Goal: Task Accomplishment & Management: Complete application form

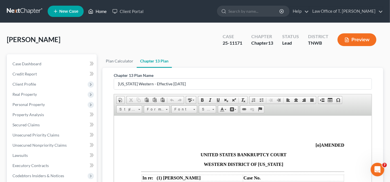
scroll to position [847, 0]
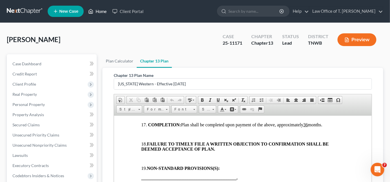
click at [103, 9] on link "Home" at bounding box center [97, 11] width 24 height 10
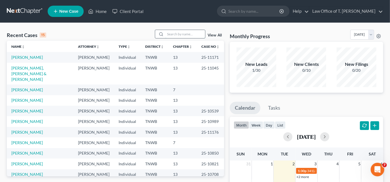
click at [181, 35] on input "search" at bounding box center [185, 34] width 40 height 8
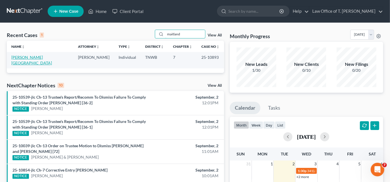
type input "maitland"
click at [31, 57] on link "[PERSON_NAME][GEOGRAPHIC_DATA]" at bounding box center [31, 60] width 41 height 10
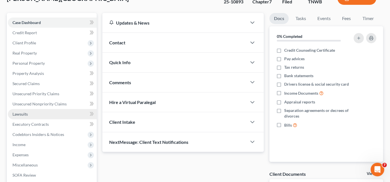
scroll to position [51, 0]
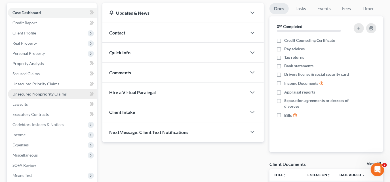
click at [35, 94] on span "Unsecured Nonpriority Claims" at bounding box center [39, 94] width 54 height 5
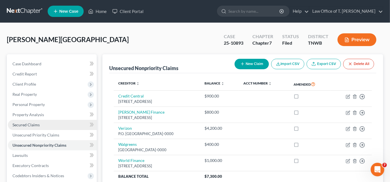
click at [29, 123] on span "Secured Claims" at bounding box center [25, 125] width 27 height 5
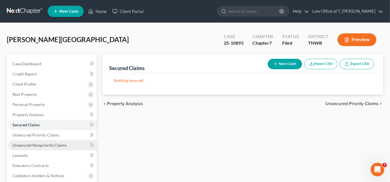
click at [39, 146] on span "Unsecured Nonpriority Claims" at bounding box center [39, 145] width 54 height 5
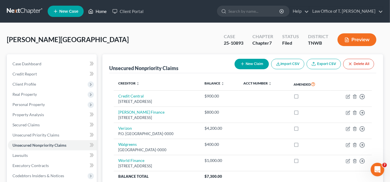
click at [100, 13] on link "Home" at bounding box center [97, 11] width 24 height 10
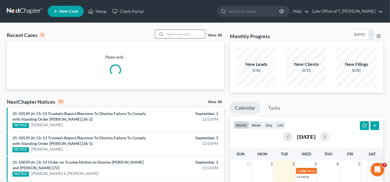
click at [179, 35] on input "search" at bounding box center [185, 34] width 40 height 8
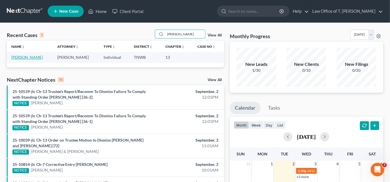
type input "[PERSON_NAME]"
click at [28, 59] on link "[PERSON_NAME]" at bounding box center [26, 57] width 31 height 5
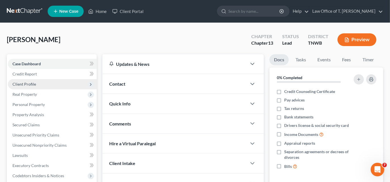
drag, startPoint x: 26, startPoint y: 85, endPoint x: 37, endPoint y: 85, distance: 10.2
click at [26, 85] on span "Client Profile" at bounding box center [24, 84] width 24 height 5
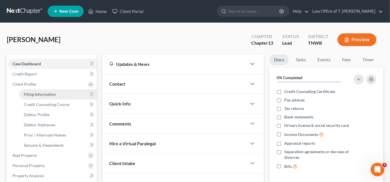
click at [55, 97] on link "Filing Information" at bounding box center [57, 95] width 77 height 10
select select "1"
select select "0"
select select "3"
select select "76"
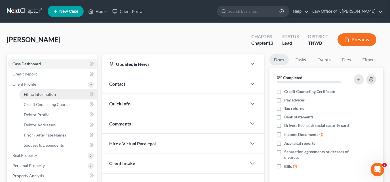
select select "0"
select select "44"
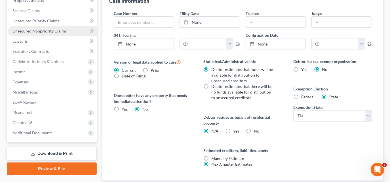
scroll to position [136, 0]
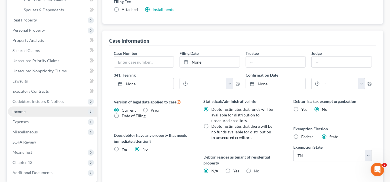
click at [27, 109] on span "Income" at bounding box center [52, 112] width 89 height 10
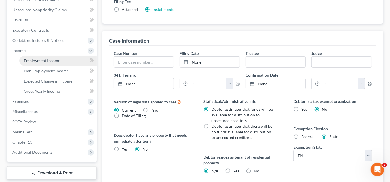
click at [34, 56] on link "Employment Income" at bounding box center [57, 61] width 77 height 10
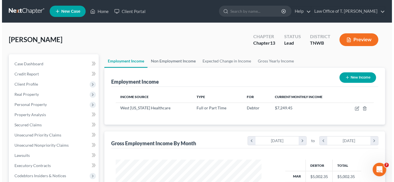
scroll to position [25, 0]
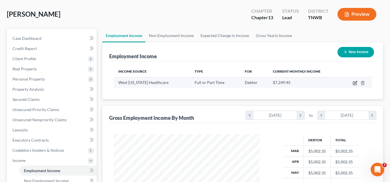
click at [355, 81] on icon "button" at bounding box center [355, 82] width 3 height 3
select select "0"
select select "44"
select select "2"
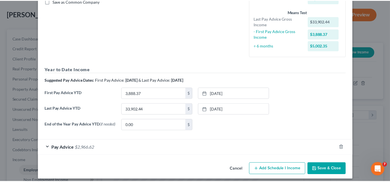
scroll to position [139, 0]
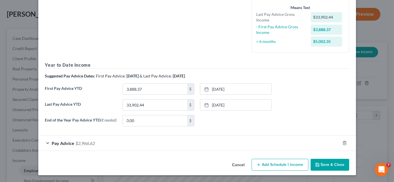
click at [234, 165] on button "Cancel" at bounding box center [239, 165] width 22 height 11
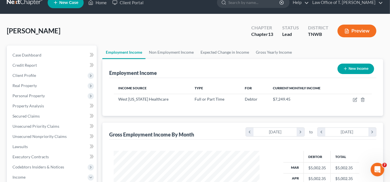
scroll to position [0, 0]
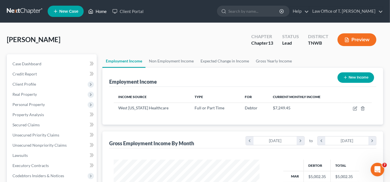
click at [103, 13] on link "Home" at bounding box center [97, 11] width 24 height 10
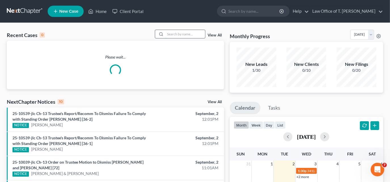
click at [169, 33] on input "search" at bounding box center [185, 34] width 40 height 8
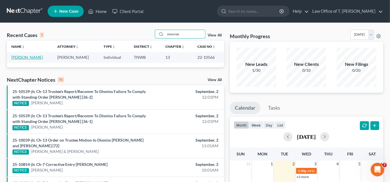
type input "monroe"
click at [30, 57] on link "[PERSON_NAME]" at bounding box center [26, 57] width 31 height 5
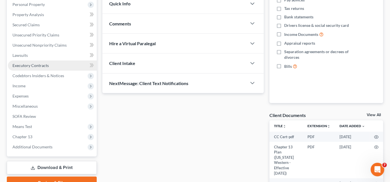
scroll to position [129, 0]
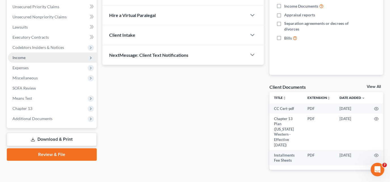
click at [25, 57] on span "Income" at bounding box center [52, 58] width 89 height 10
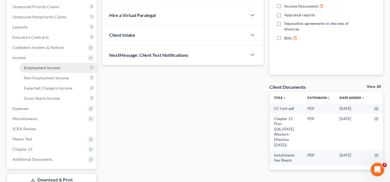
click at [36, 68] on span "Employment Income" at bounding box center [42, 67] width 36 height 5
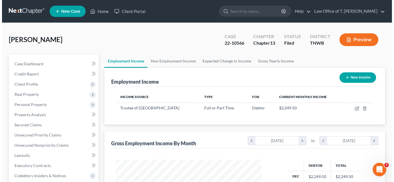
scroll to position [101, 157]
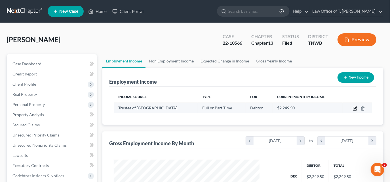
click at [353, 109] on icon "button" at bounding box center [354, 108] width 3 height 3
select select "0"
select select "44"
select select "2"
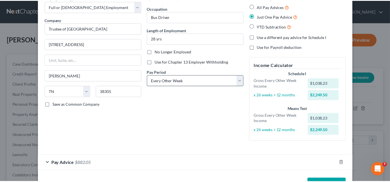
scroll to position [0, 0]
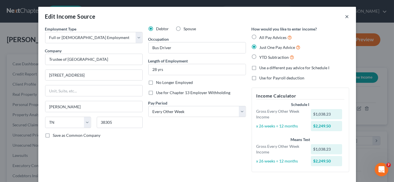
click at [345, 16] on button "×" at bounding box center [347, 16] width 4 height 7
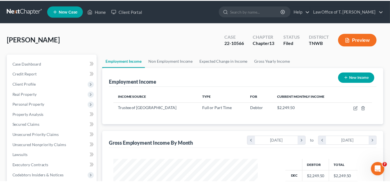
scroll to position [283226, 283170]
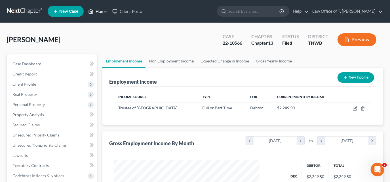
click at [97, 14] on link "Home" at bounding box center [97, 11] width 24 height 10
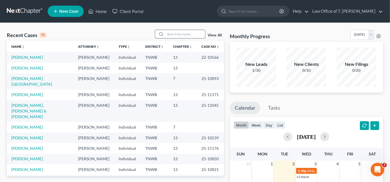
click at [182, 37] on input "search" at bounding box center [185, 34] width 40 height 8
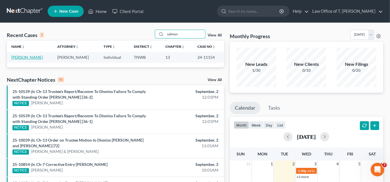
type input "salmon"
click at [30, 58] on link "[PERSON_NAME]" at bounding box center [26, 57] width 31 height 5
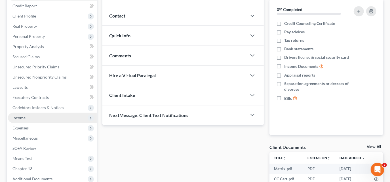
scroll to position [77, 0]
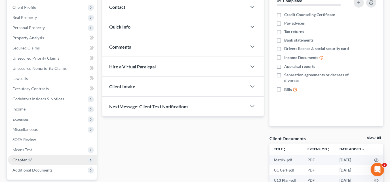
click at [27, 163] on span "Chapter 13" at bounding box center [52, 160] width 89 height 10
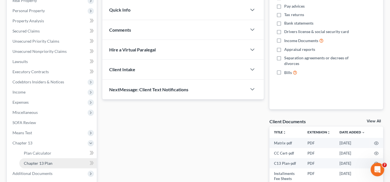
scroll to position [103, 0]
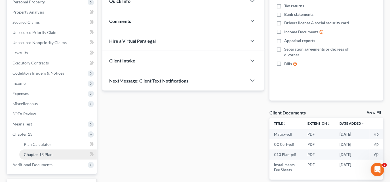
click at [62, 151] on link "Chapter 13 Plan" at bounding box center [57, 155] width 77 height 10
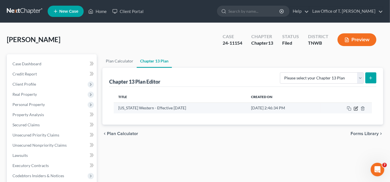
click at [355, 109] on icon "button" at bounding box center [355, 109] width 5 height 5
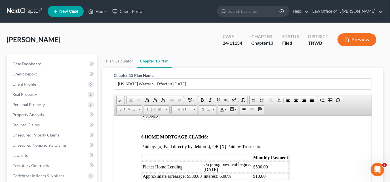
scroll to position [412, 0]
